Goal: Task Accomplishment & Management: Complete application form

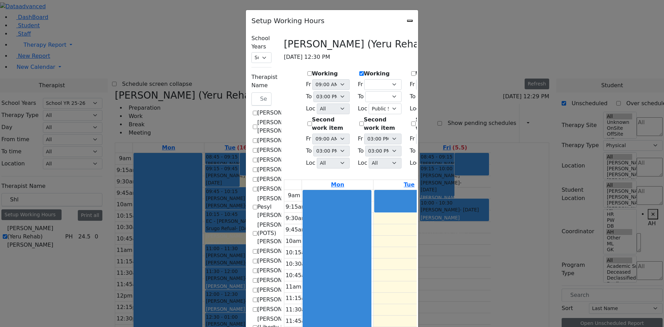
select select "212"
select select "2"
select select "4"
select select "212"
select select "15:00:00"
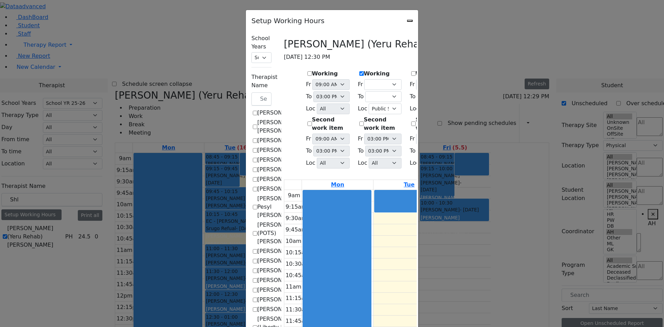
select select "15:00:00"
select select
select select "1"
select select "15:00:00"
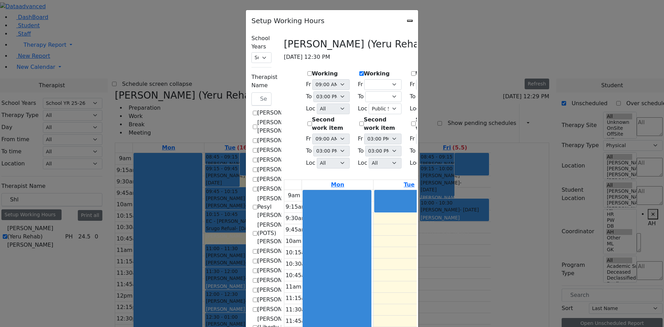
select select "15:00:00"
select select
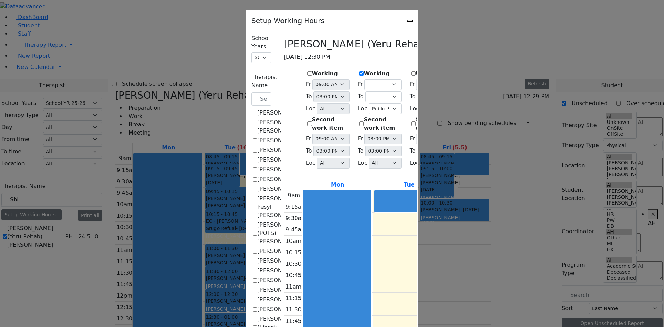
select select "1"
select select "15:00:00"
select select
select select "15:00:00"
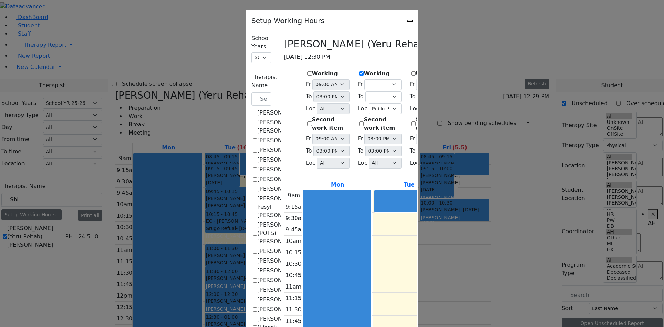
select select "1"
select select "15:00:00"
